Goal: Information Seeking & Learning: Learn about a topic

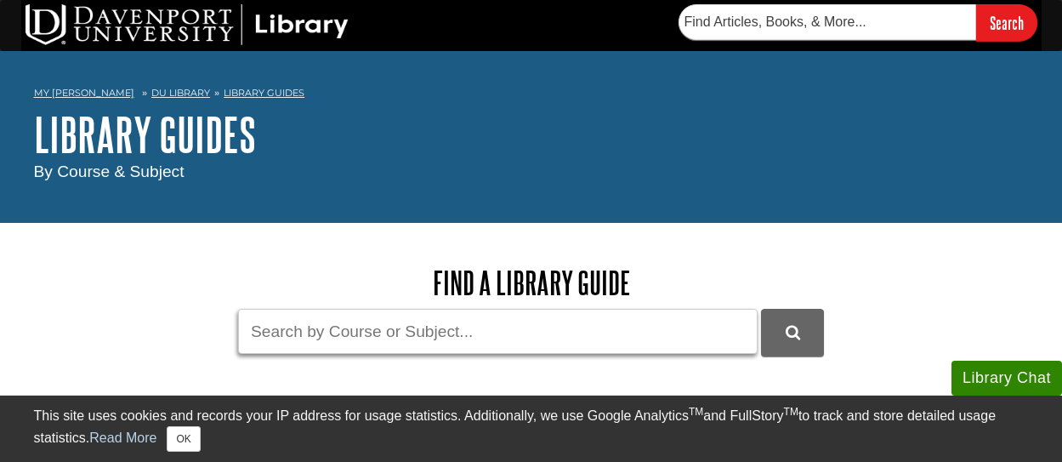
click at [460, 335] on input "Guide Search Terms" at bounding box center [497, 331] width 519 height 45
paste input "• Primary, Secondary & Tertiary – How to Research Guide"
type input "• Primary, Secondary & Tertiary – How to Research Guide"
click at [761, 309] on button "DU Library Guides Search" at bounding box center [792, 332] width 63 height 47
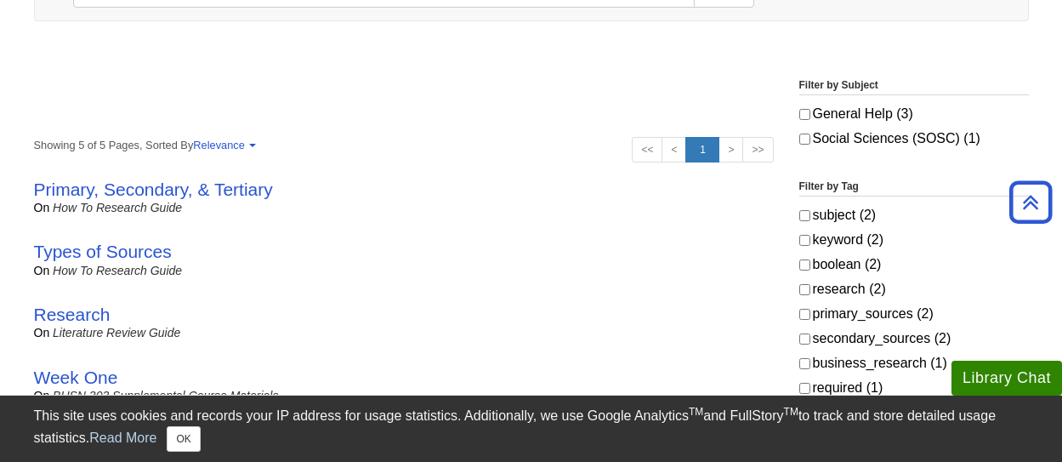
scroll to position [340, 0]
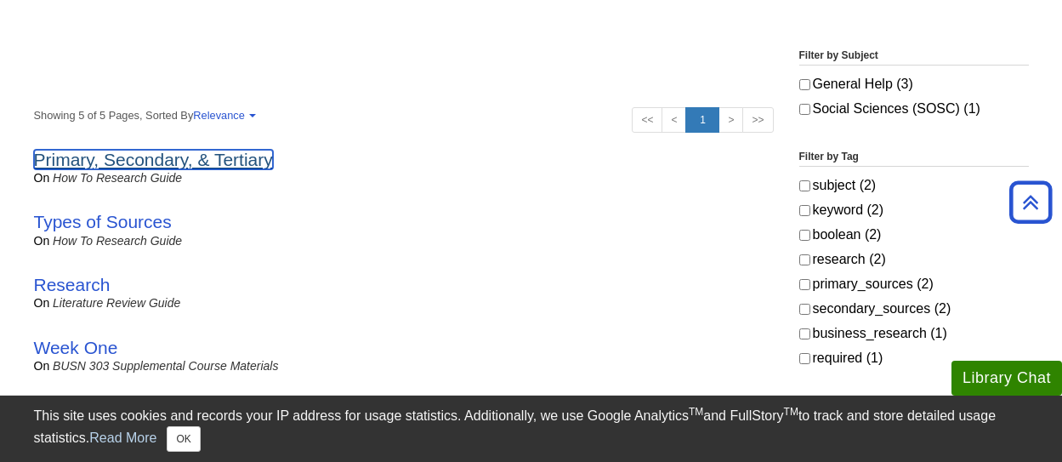
click at [181, 158] on link "Primary, Secondary, & Tertiary" at bounding box center [153, 160] width 239 height 20
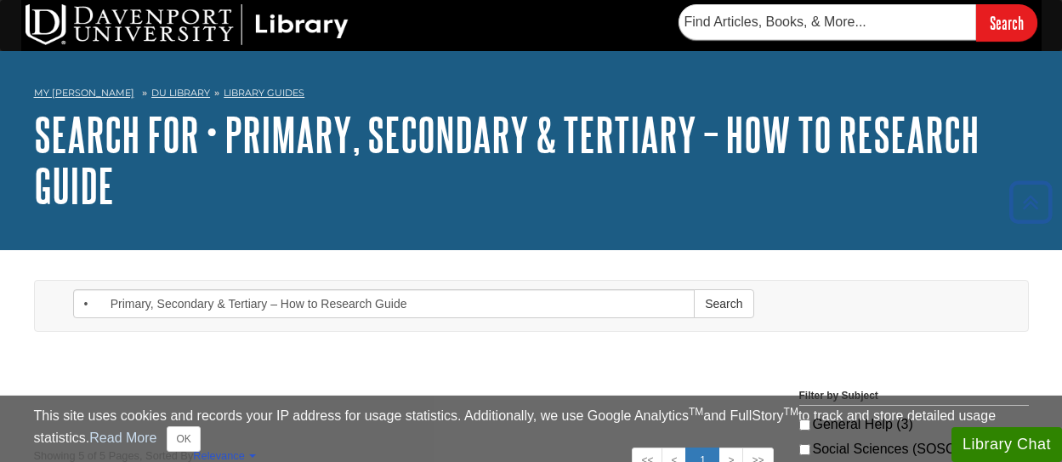
scroll to position [340, 0]
